Goal: Transaction & Acquisition: Purchase product/service

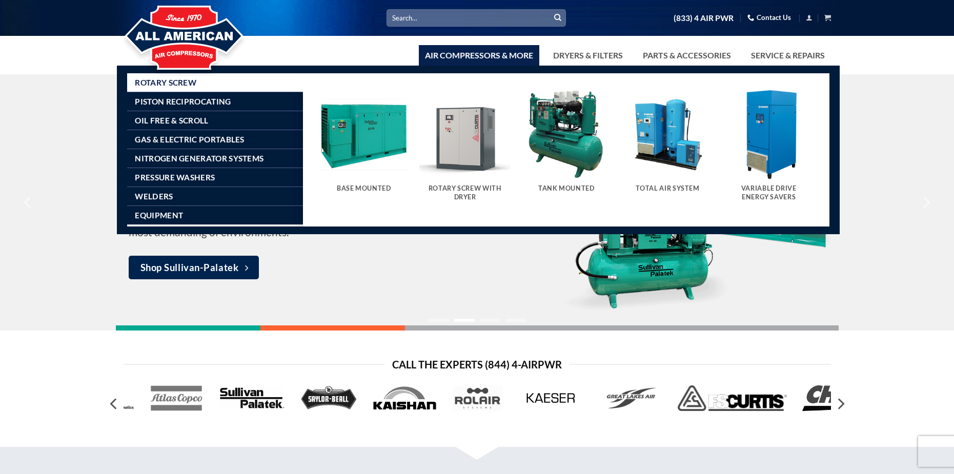
click at [461, 158] on img "Visit product category Rotary Screw With Dryer" at bounding box center [464, 134] width 91 height 91
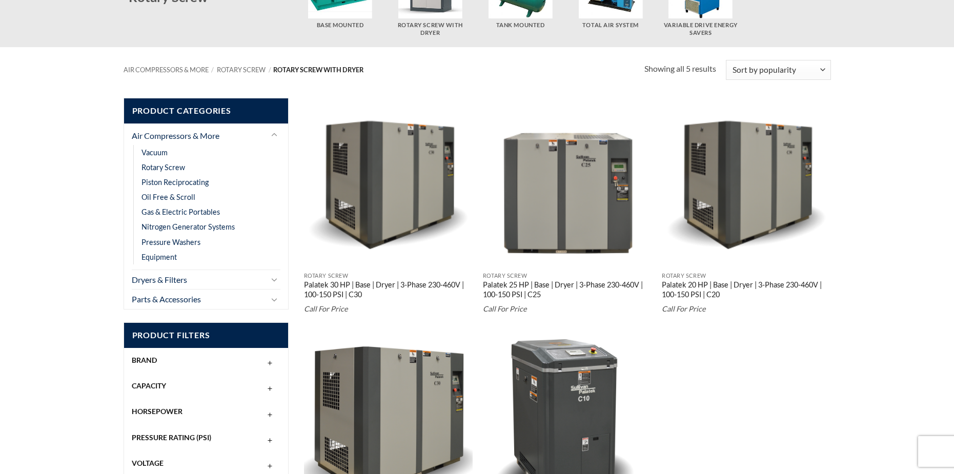
scroll to position [127, 0]
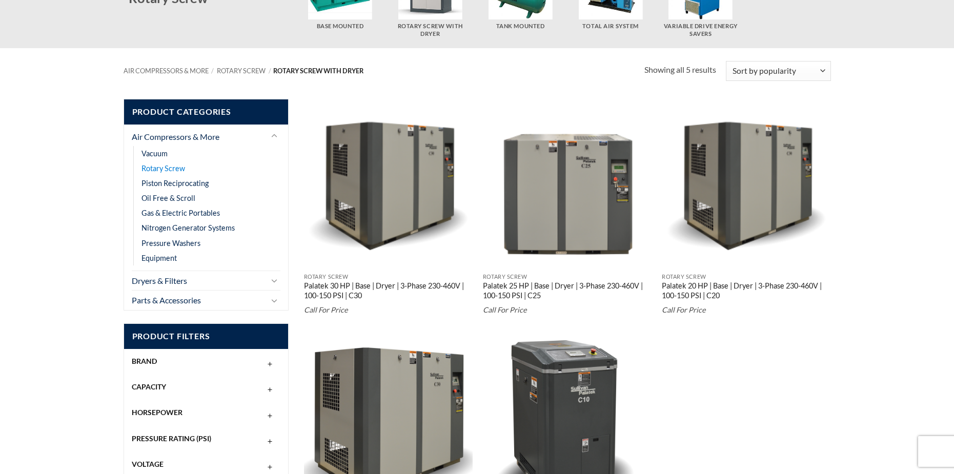
click at [177, 166] on link "Rotary Screw" at bounding box center [163, 168] width 44 height 15
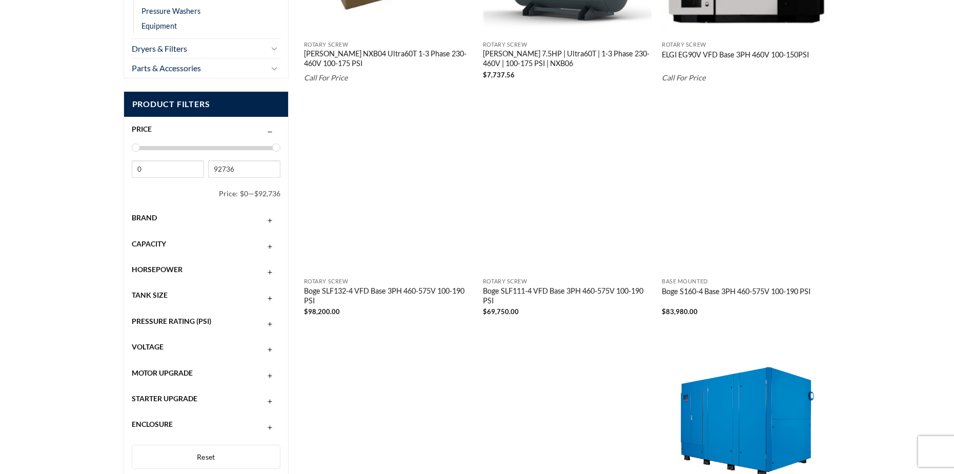
scroll to position [205, 0]
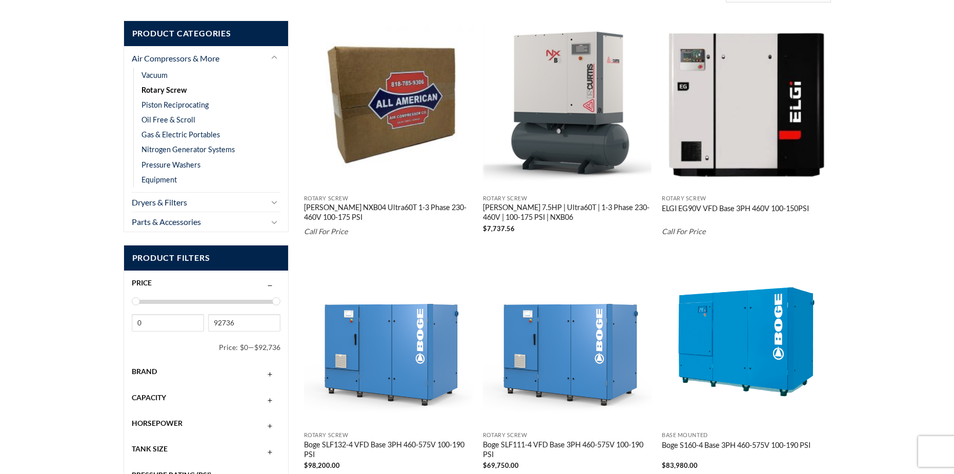
click at [714, 167] on img "ELGI EG90V VFD Base 3PH 460V 100-150PSI" at bounding box center [746, 105] width 169 height 169
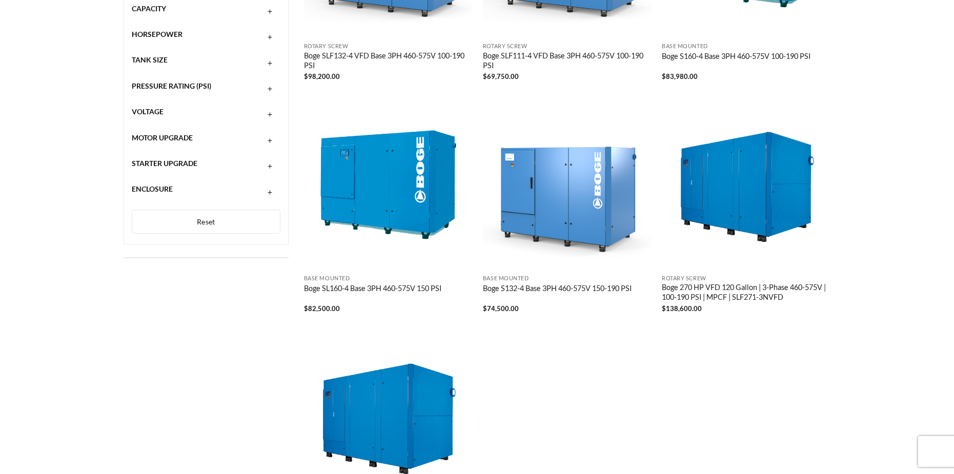
scroll to position [338, 0]
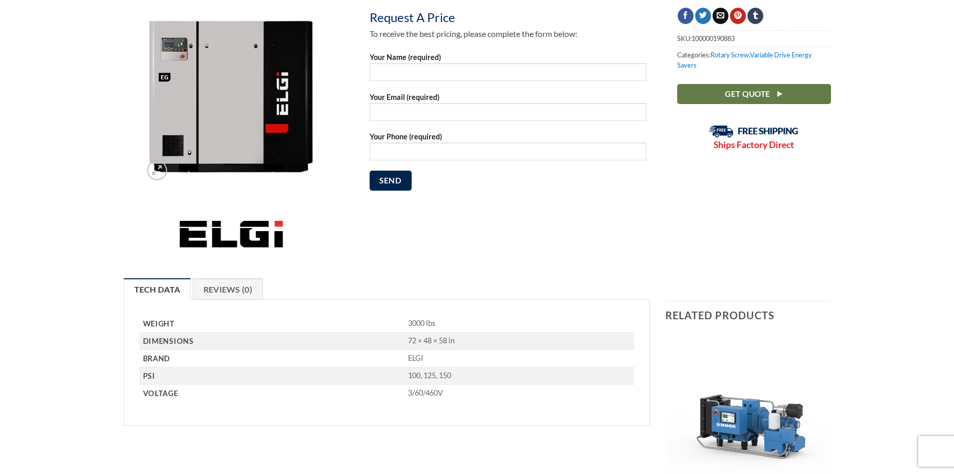
scroll to position [51, 0]
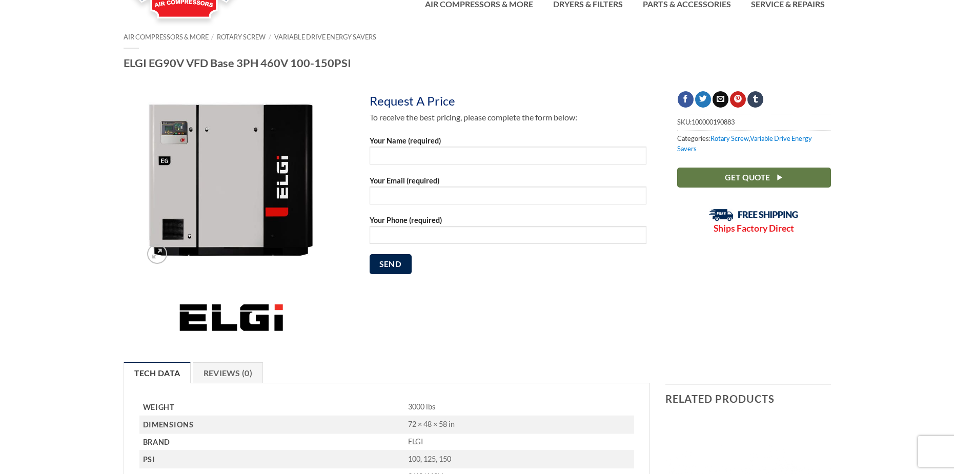
drag, startPoint x: 114, startPoint y: 61, endPoint x: 419, endPoint y: 73, distance: 305.2
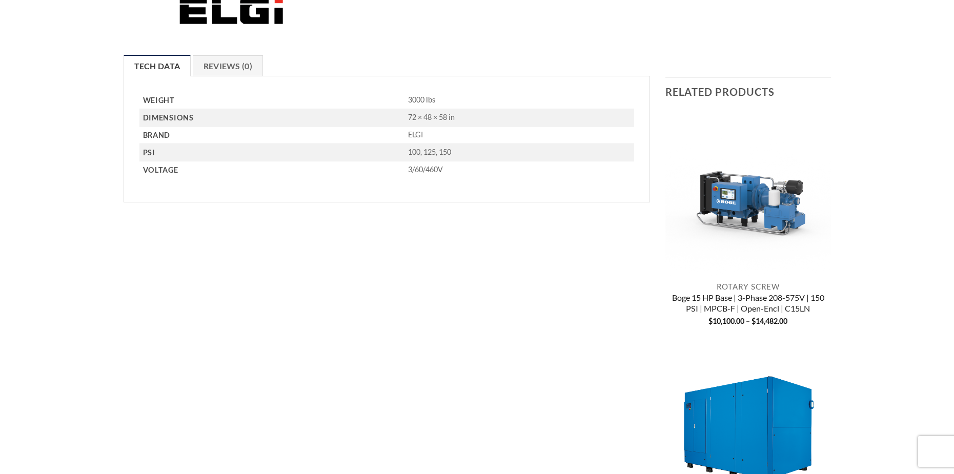
scroll to position [205, 0]
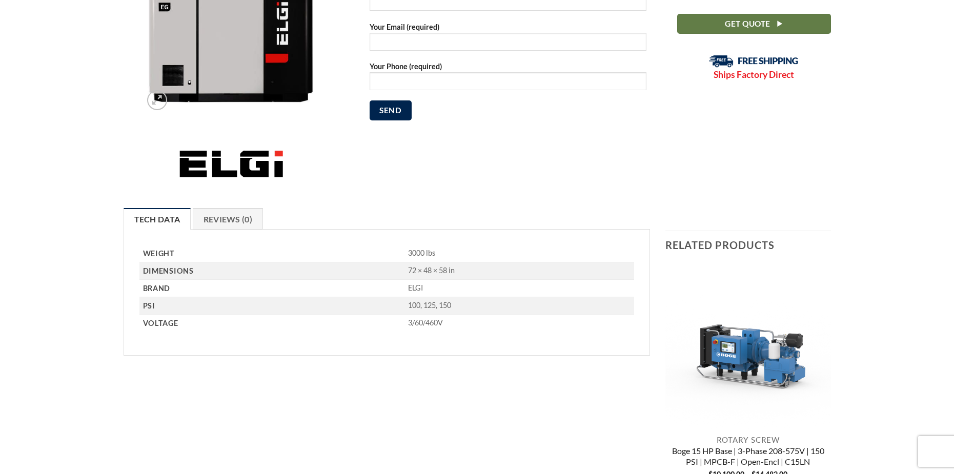
drag, startPoint x: 422, startPoint y: 132, endPoint x: 438, endPoint y: 121, distance: 19.9
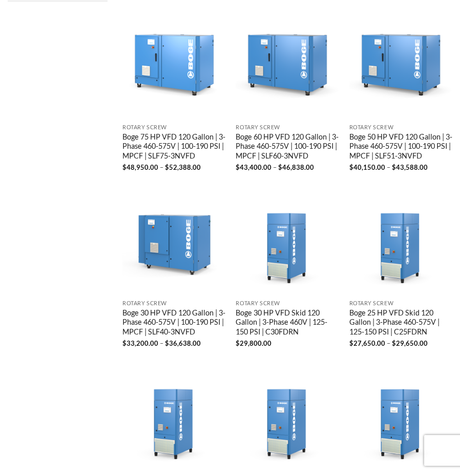
scroll to position [923, 0]
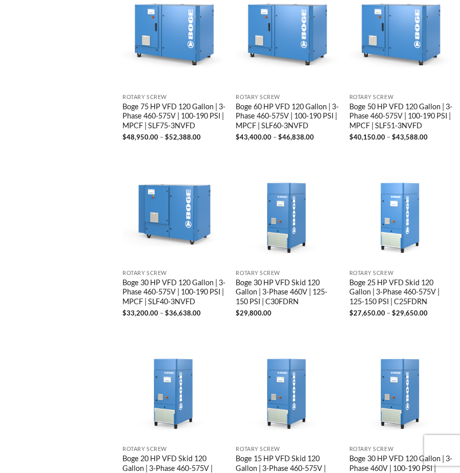
click at [409, 242] on img "Boge 25 HP VFD Skid 120 Gallon | 3-Phase 460-575V | 125-150 PSI | C25FDRN" at bounding box center [402, 212] width 104 height 104
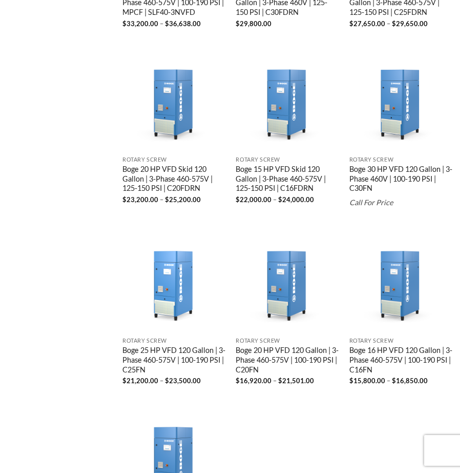
scroll to position [1230, 0]
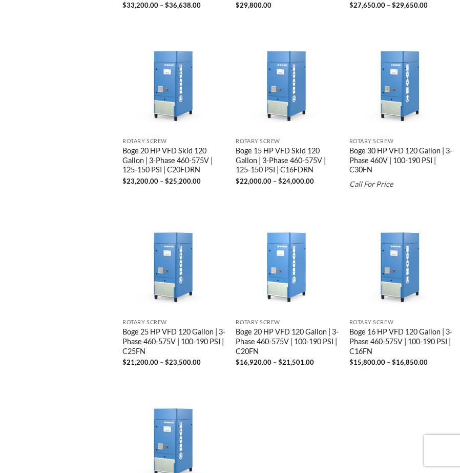
click at [283, 267] on img "Boge 20 HP VFD 120 Gallon | 3-Phase 460-575V | 100-190 PSI | C20FN" at bounding box center [288, 262] width 104 height 104
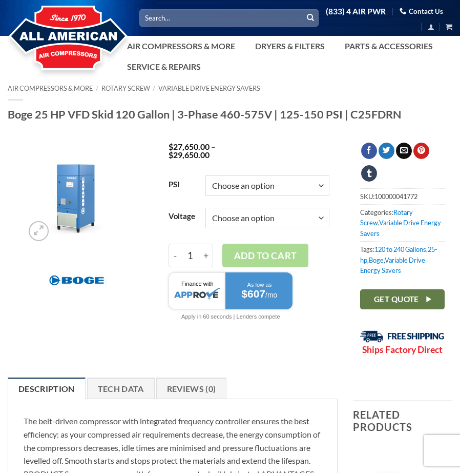
click at [259, 185] on select "Choose an option 125 150" at bounding box center [268, 185] width 124 height 21
click at [246, 159] on div at bounding box center [286, 155] width 103 height 27
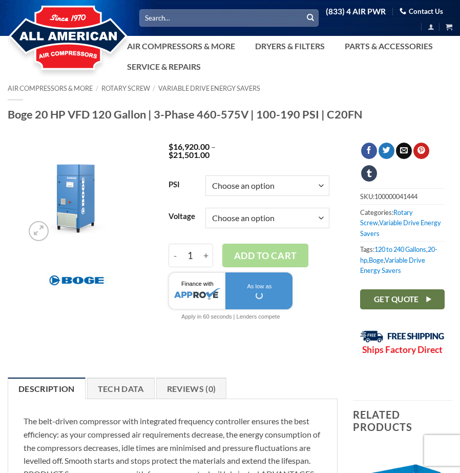
click at [247, 181] on select "Choose an option 100 125 150 190" at bounding box center [268, 185] width 124 height 21
click at [206, 175] on select "Choose an option 100 125 150 190" at bounding box center [268, 185] width 124 height 21
select select "100"
click at [248, 213] on select "Choose an option 3/60/460V 3/60/575V" at bounding box center [268, 218] width 124 height 21
select select "3-60-575v"
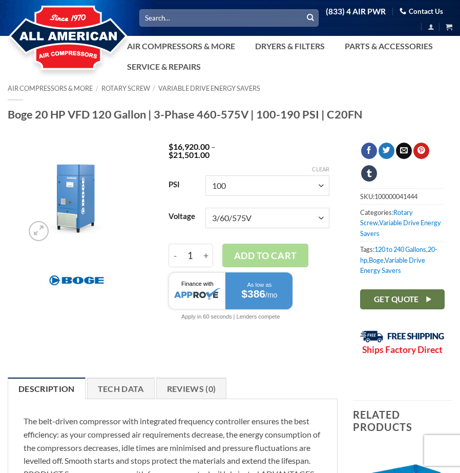
click at [206, 208] on select "Choose an option 3/60/460V 3/60/575V" at bounding box center [268, 218] width 124 height 21
select select "100"
